Goal: Navigation & Orientation: Go to known website

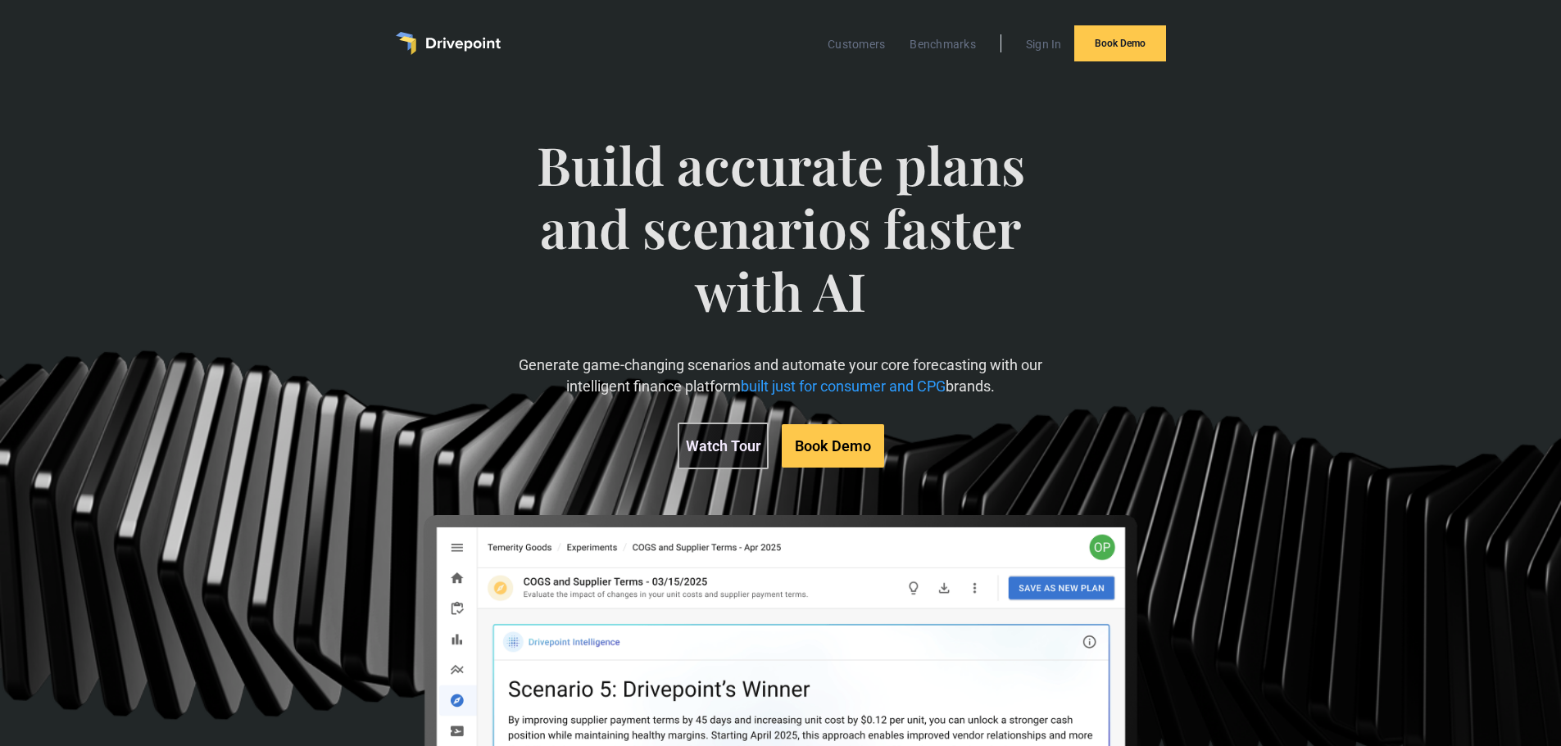
click at [855, 296] on span "Build accurate plans and scenarios faster with AI" at bounding box center [780, 244] width 538 height 221
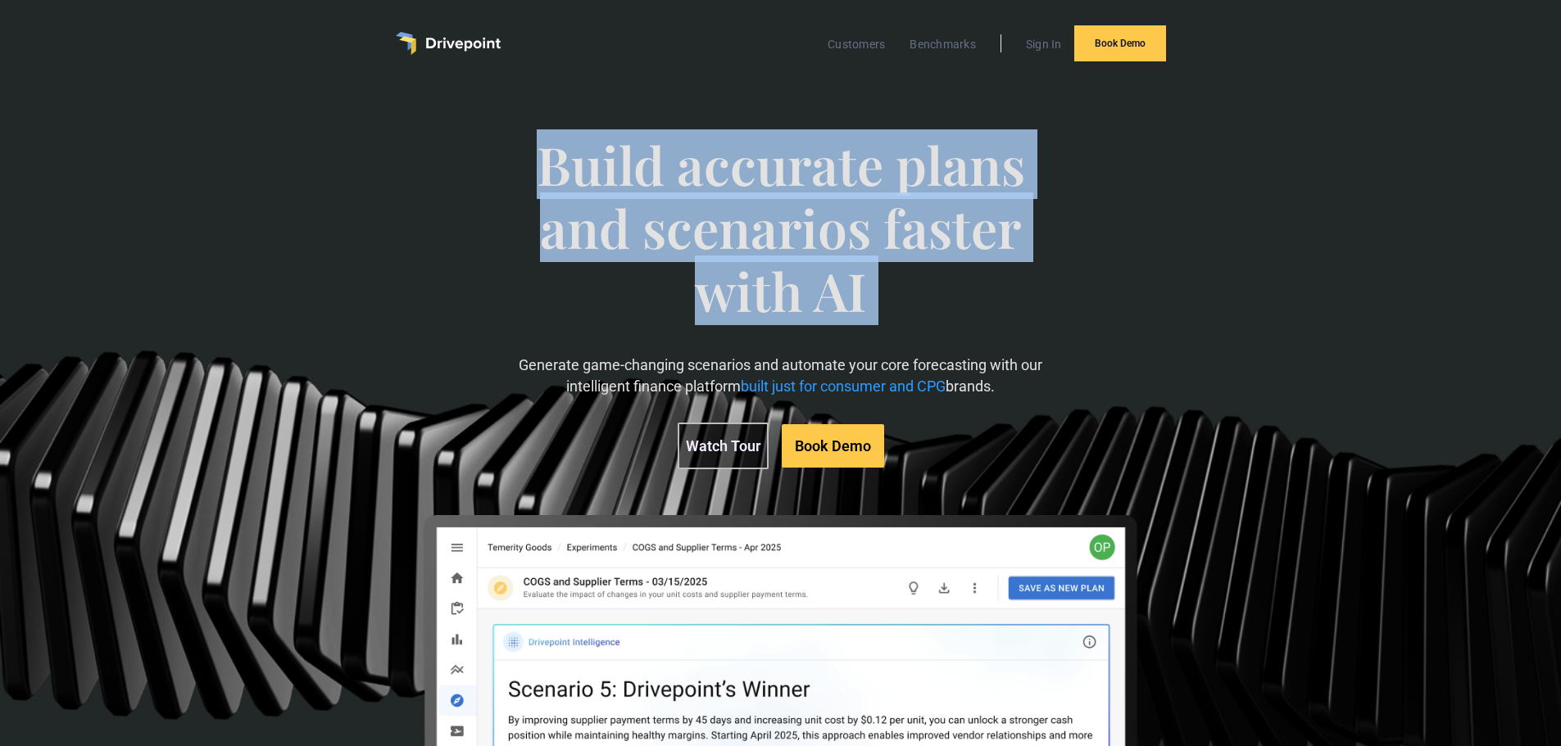
click at [855, 296] on span "Build accurate plans and scenarios faster with AI" at bounding box center [780, 244] width 538 height 221
click at [912, 304] on span "Build accurate plans and scenarios faster with AI" at bounding box center [780, 244] width 538 height 221
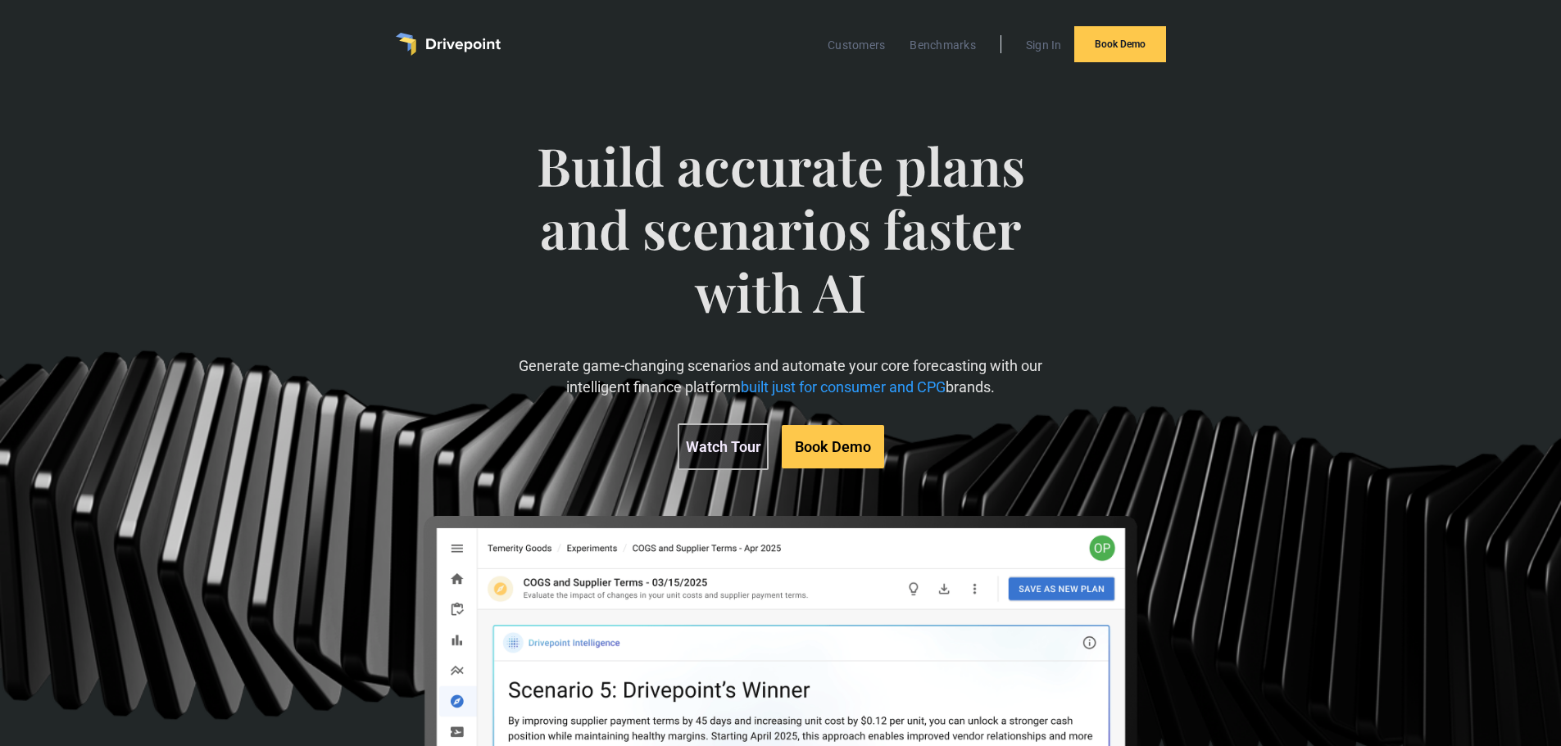
click at [796, 306] on span "Build accurate plans and scenarios faster with AI" at bounding box center [780, 244] width 538 height 221
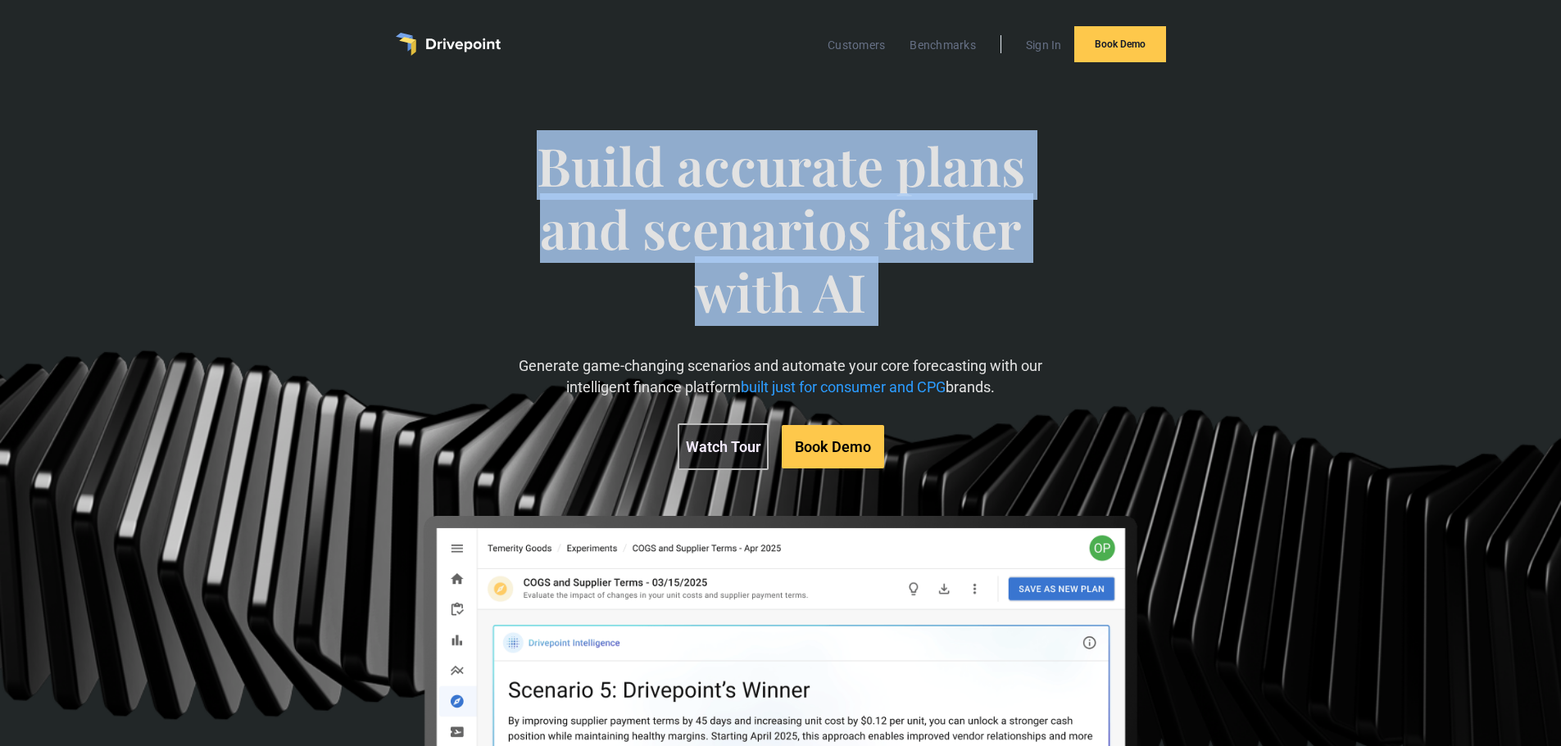
click at [796, 306] on span "Build accurate plans and scenarios faster with AI" at bounding box center [780, 244] width 538 height 221
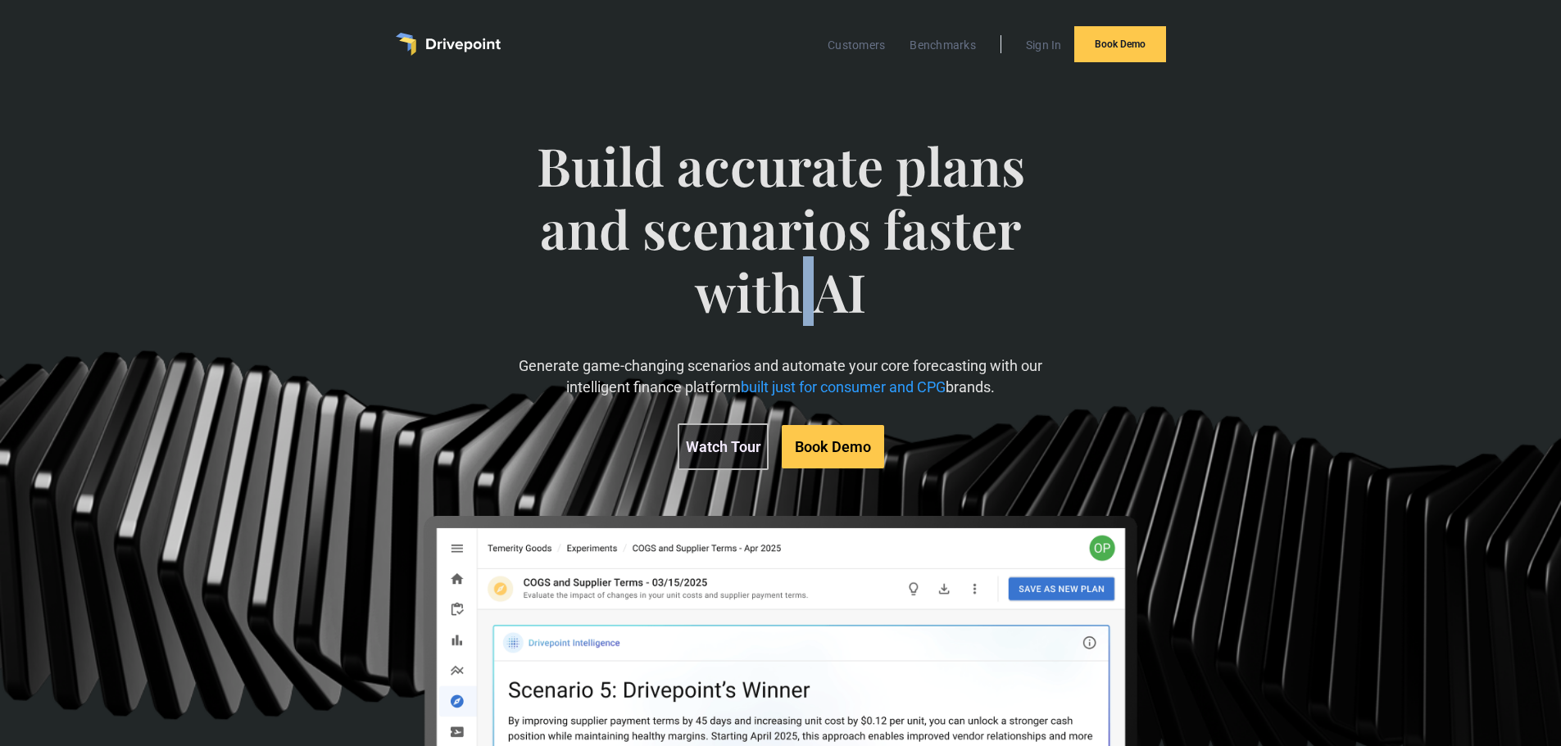
click at [796, 306] on span "Build accurate plans and scenarios faster with AI" at bounding box center [780, 244] width 538 height 221
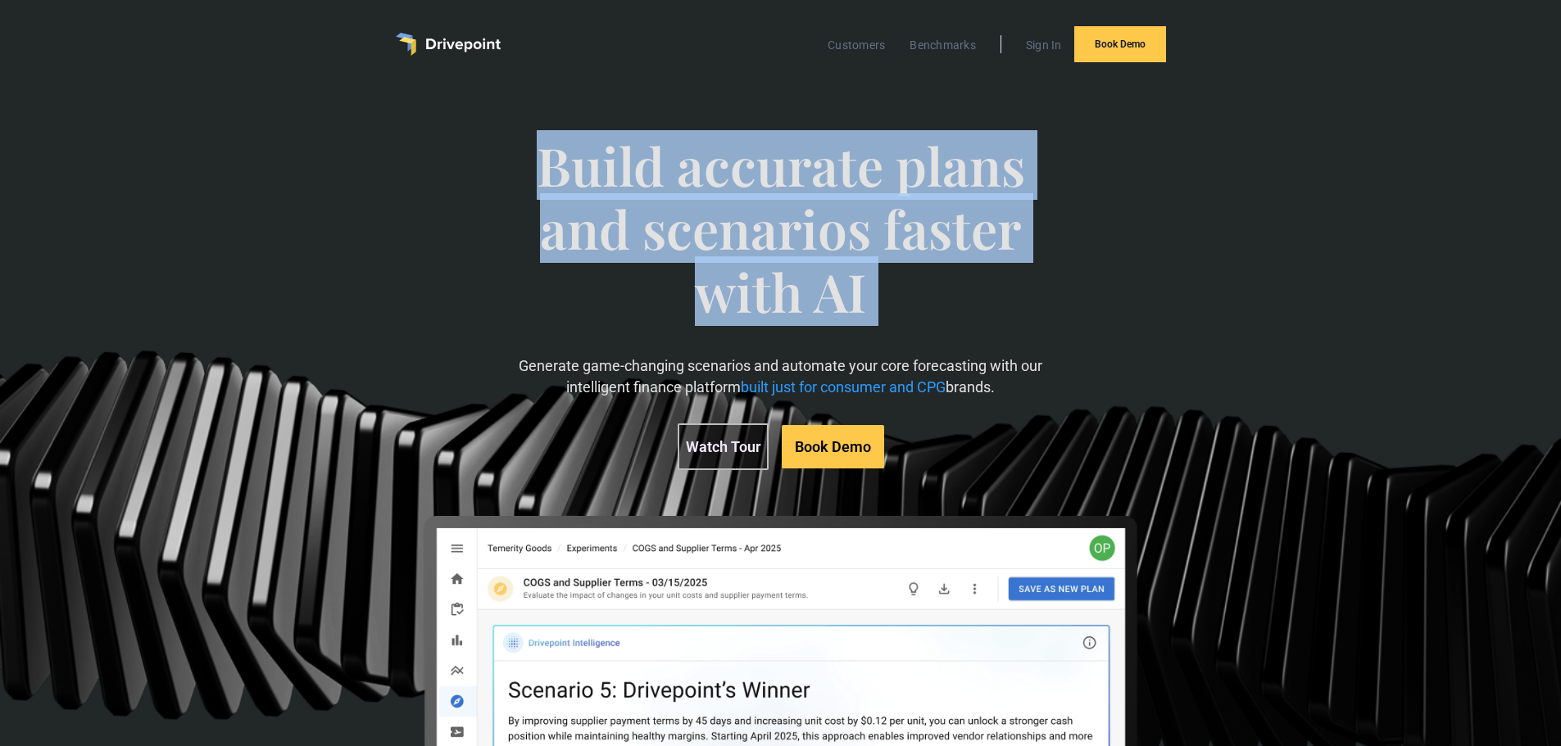
click at [797, 301] on span "Build accurate plans and scenarios faster with AI" at bounding box center [780, 244] width 538 height 221
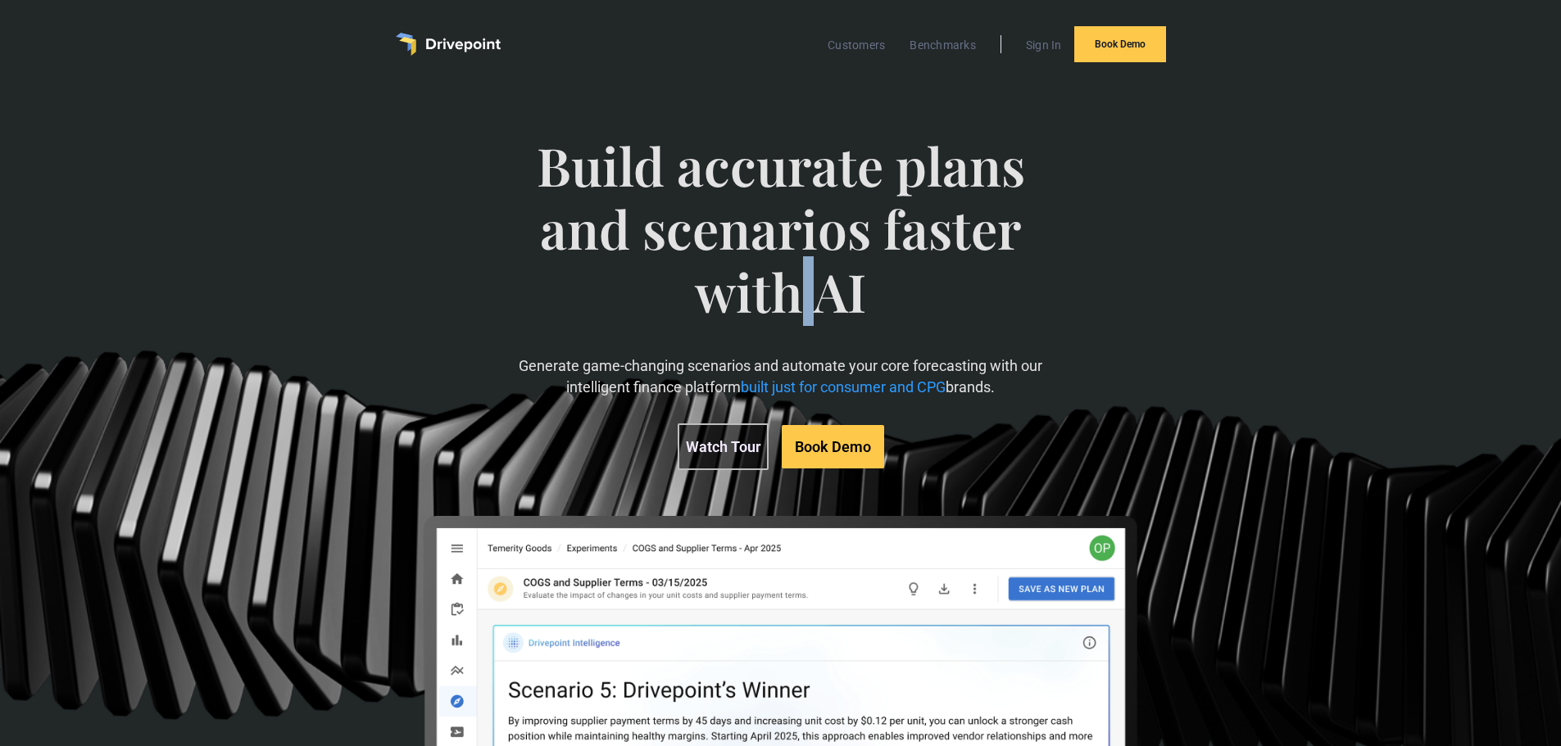
click at [797, 301] on span "Build accurate plans and scenarios faster with AI" at bounding box center [780, 244] width 538 height 221
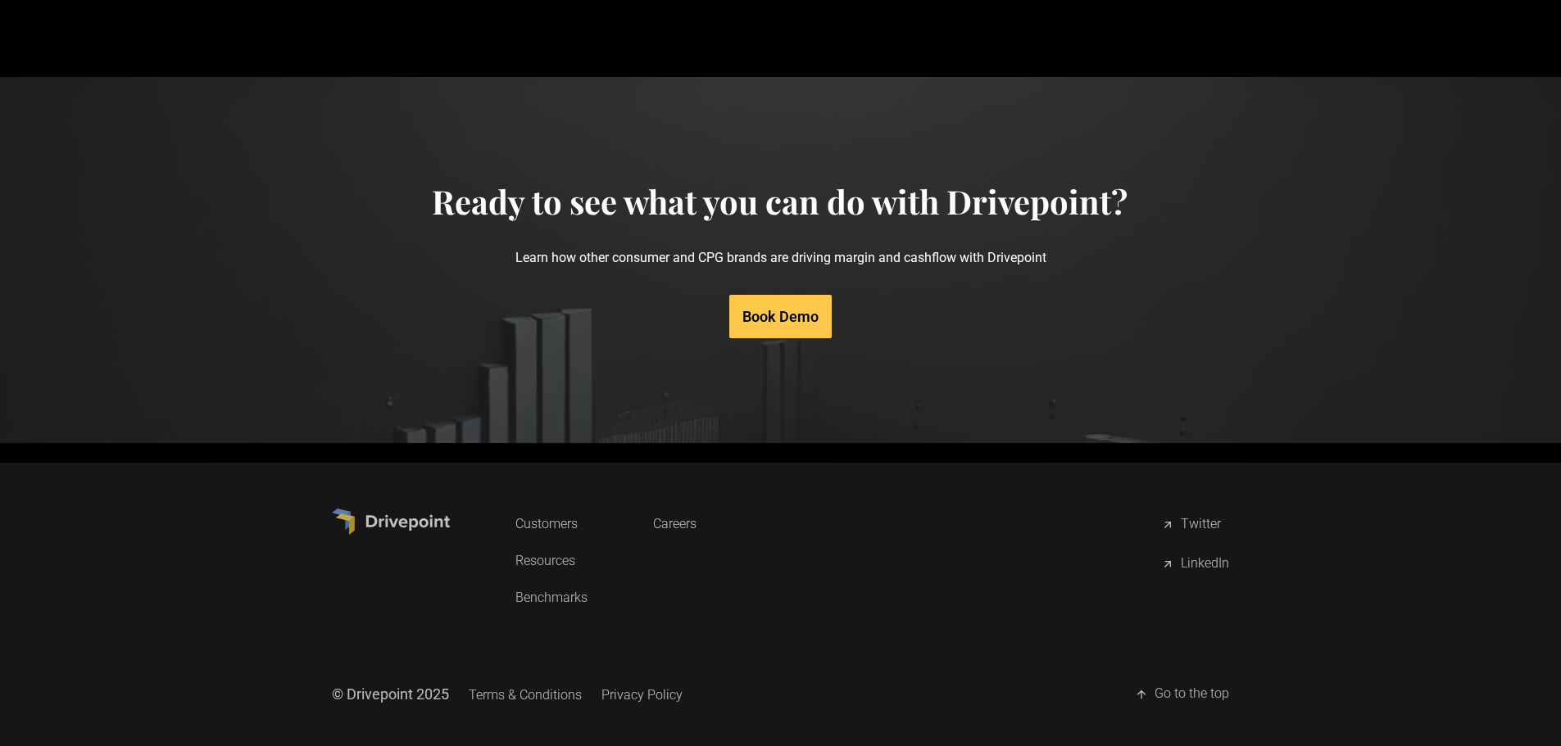
scroll to position [7827, 0]
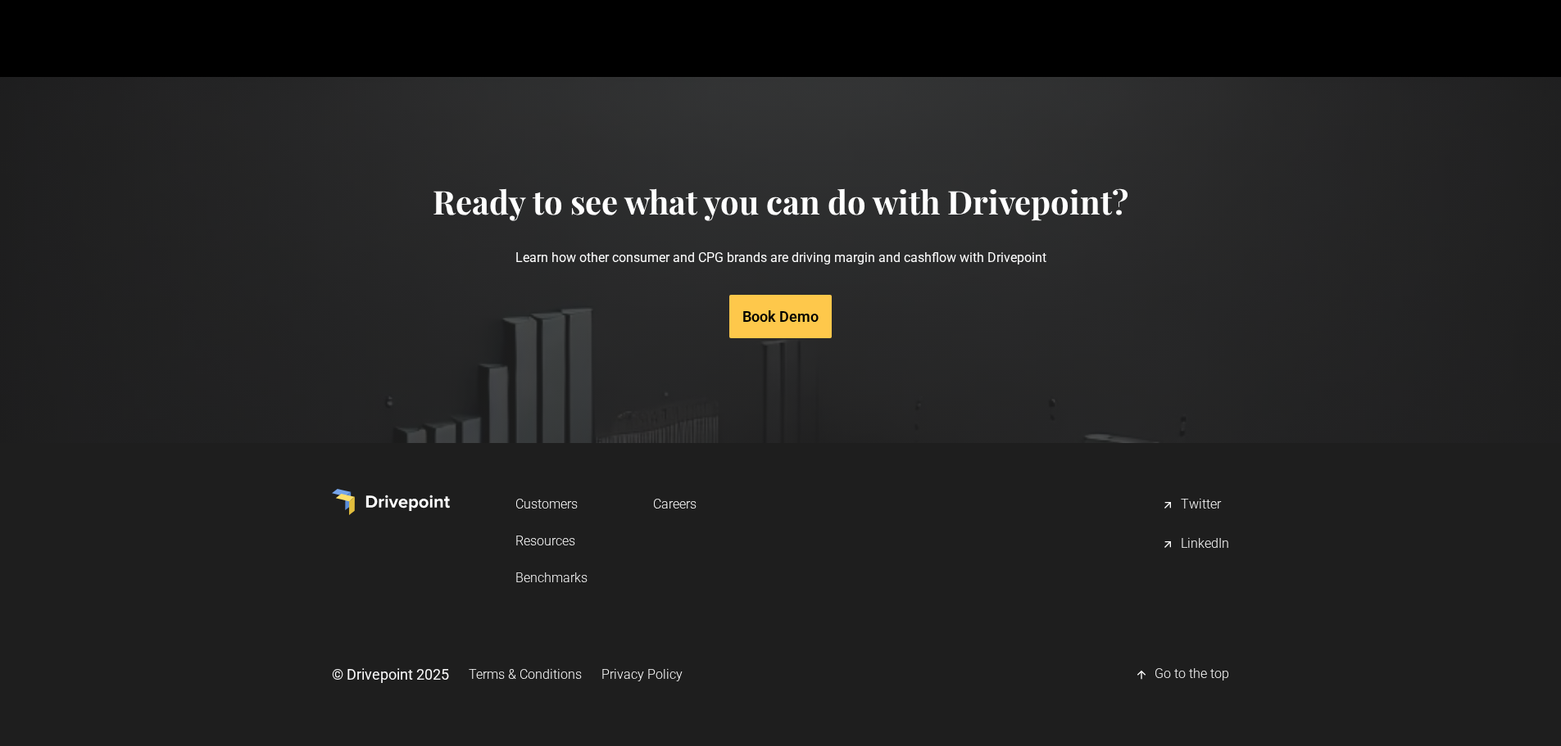
click at [1182, 540] on div "LinkedIn" at bounding box center [1205, 545] width 48 height 20
